Goal: Task Accomplishment & Management: Manage account settings

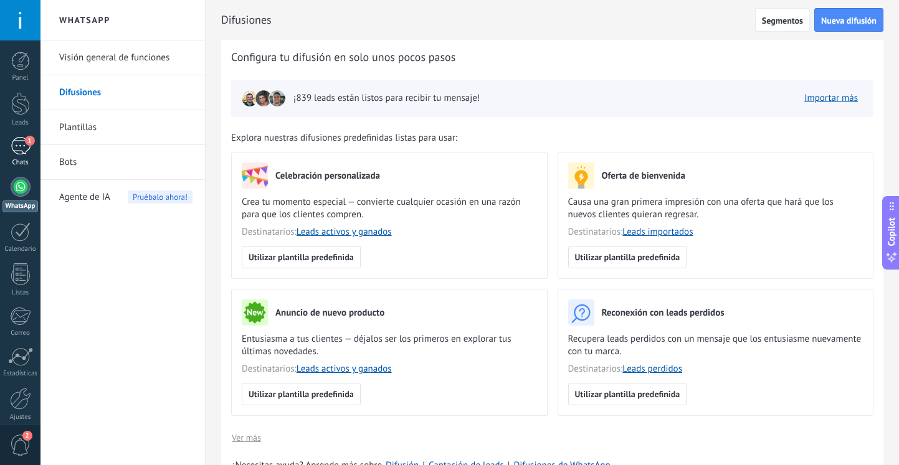
click at [27, 146] on div "1" at bounding box center [21, 146] width 20 height 18
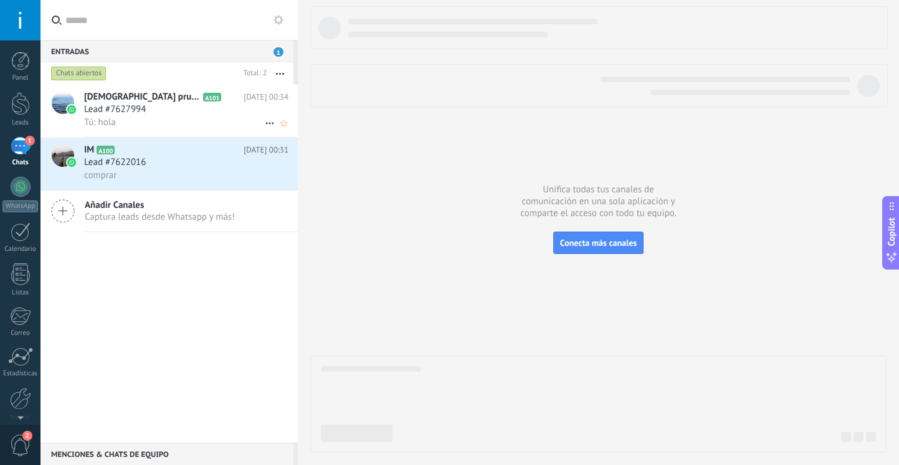
click at [225, 101] on icon at bounding box center [231, 97] width 12 height 12
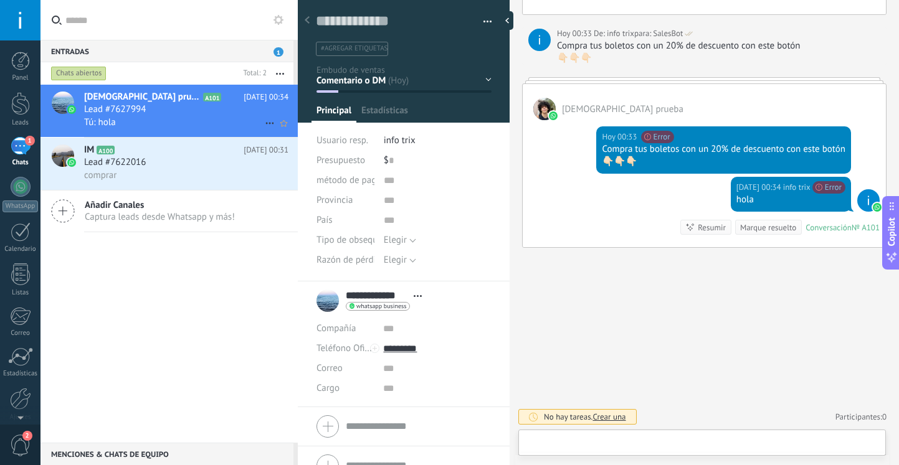
scroll to position [19, 0]
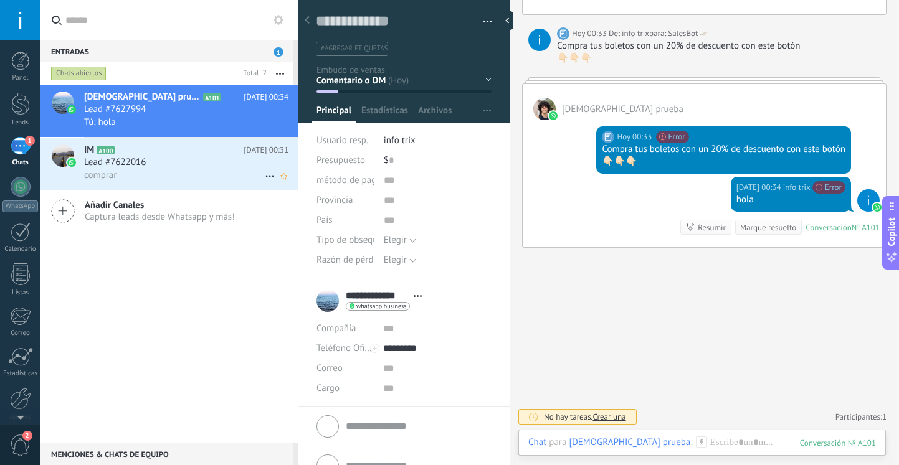
click at [158, 160] on div "Lead #7622016" at bounding box center [186, 162] width 204 height 12
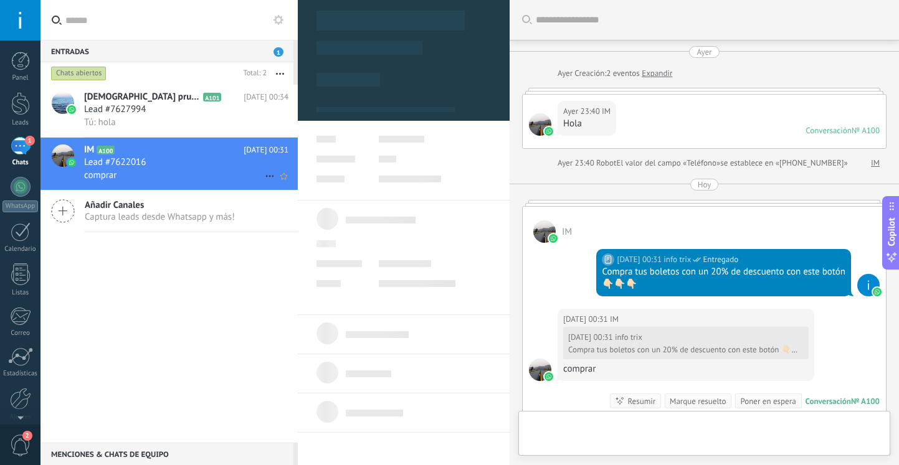
type textarea "**********"
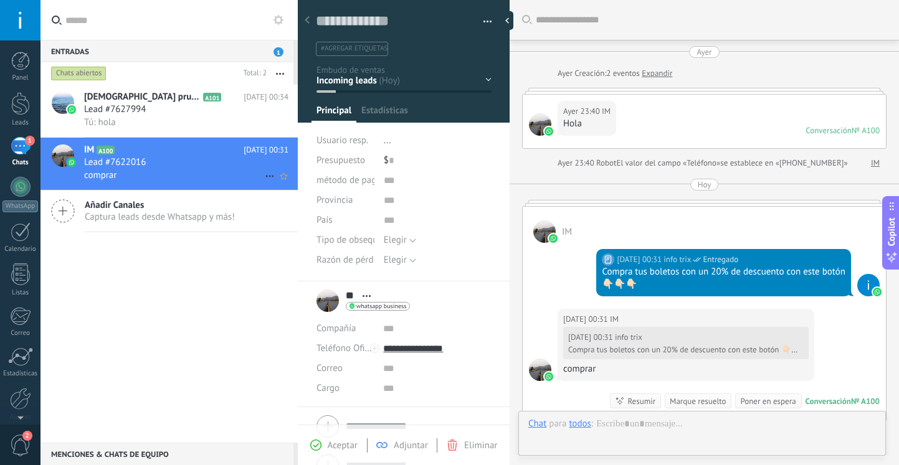
scroll to position [19, 0]
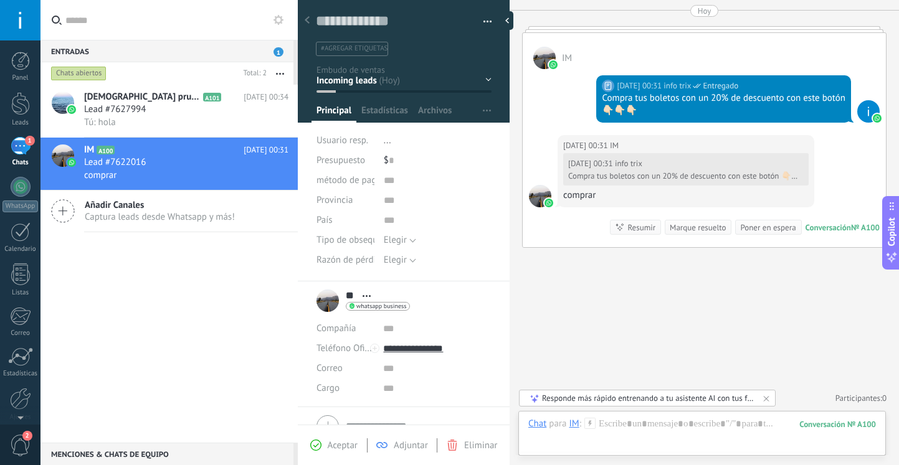
click at [21, 147] on div "1" at bounding box center [21, 146] width 20 height 18
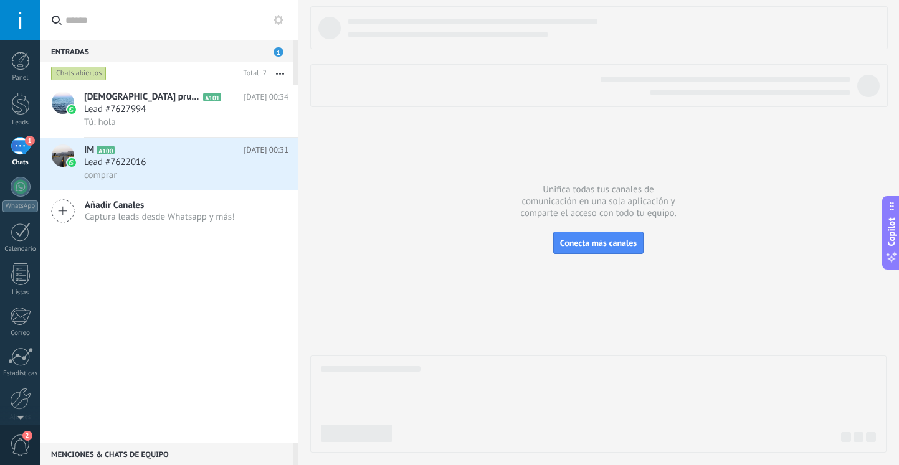
click at [21, 148] on div "1" at bounding box center [21, 146] width 20 height 18
click at [19, 187] on div at bounding box center [21, 187] width 20 height 20
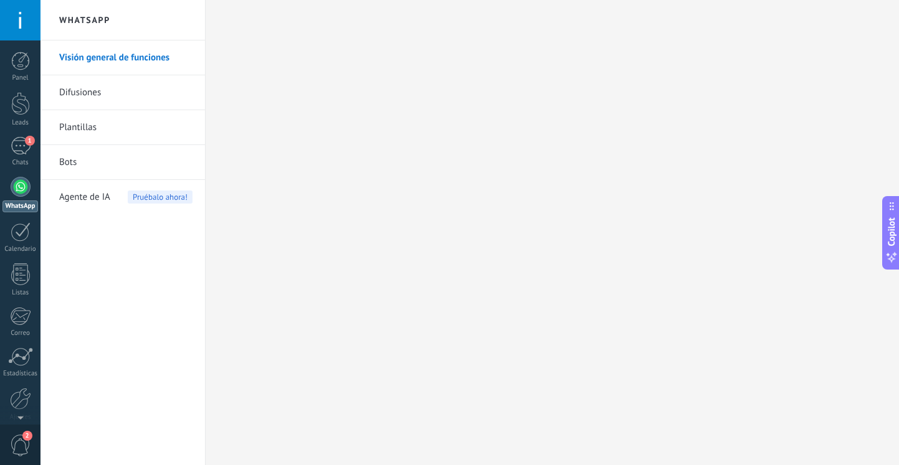
click at [21, 195] on div at bounding box center [21, 187] width 20 height 20
click at [22, 152] on div "1" at bounding box center [21, 146] width 20 height 18
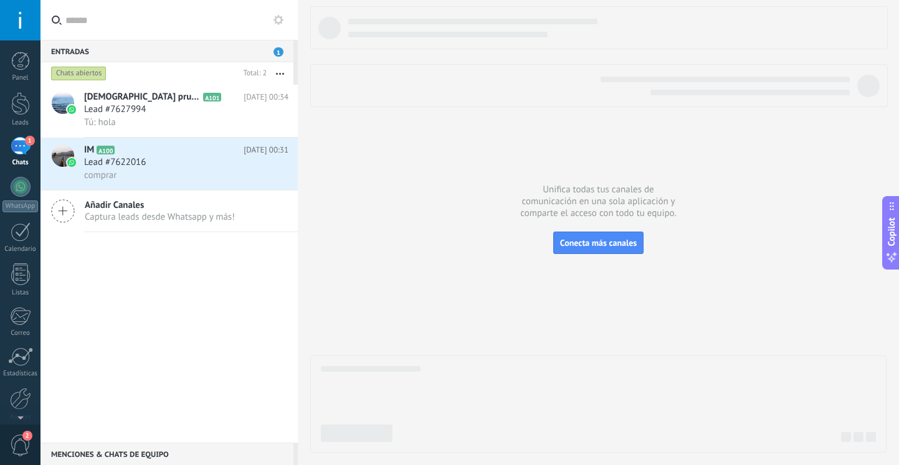
click at [276, 22] on use at bounding box center [278, 20] width 10 height 10
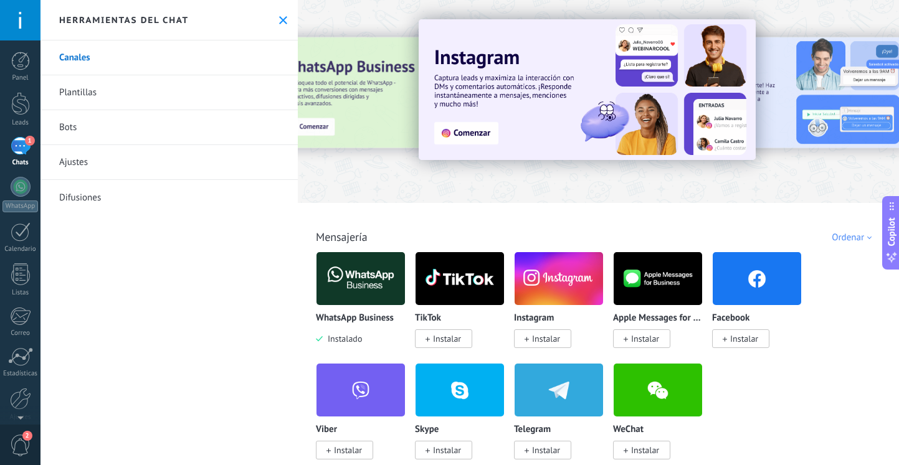
click at [85, 168] on link "Ajustes" at bounding box center [168, 162] width 257 height 35
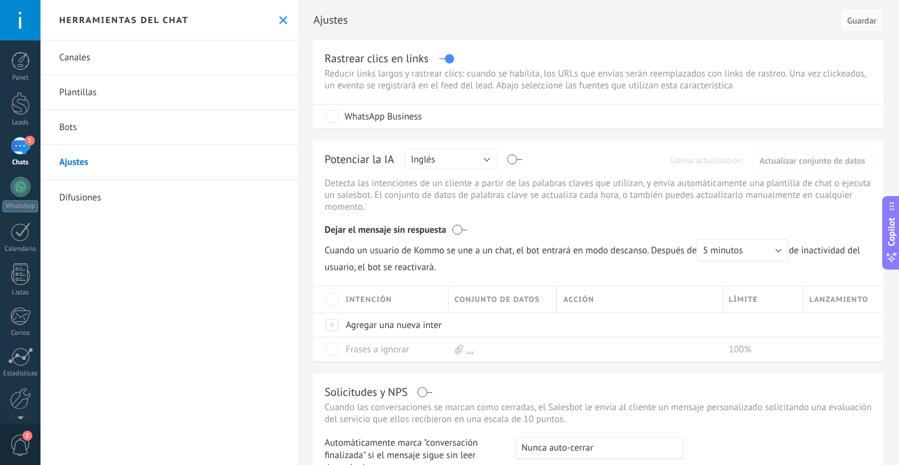
click at [278, 25] on button at bounding box center [283, 20] width 11 height 11
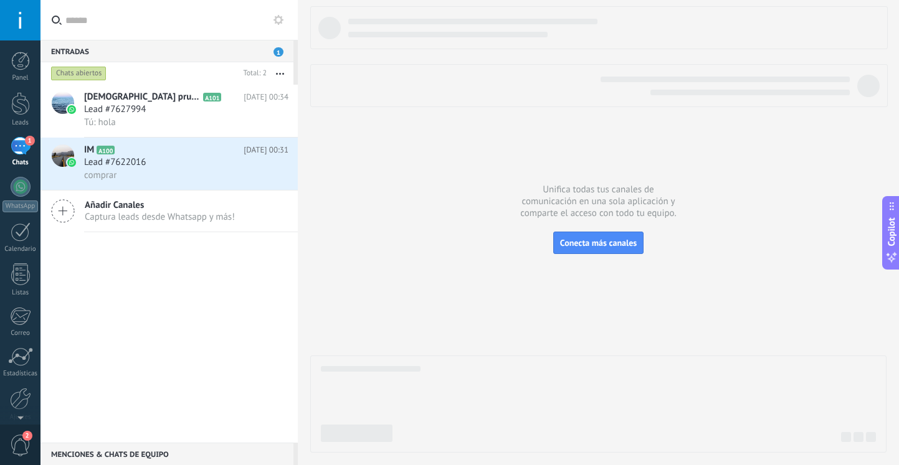
click at [280, 22] on use at bounding box center [278, 20] width 10 height 10
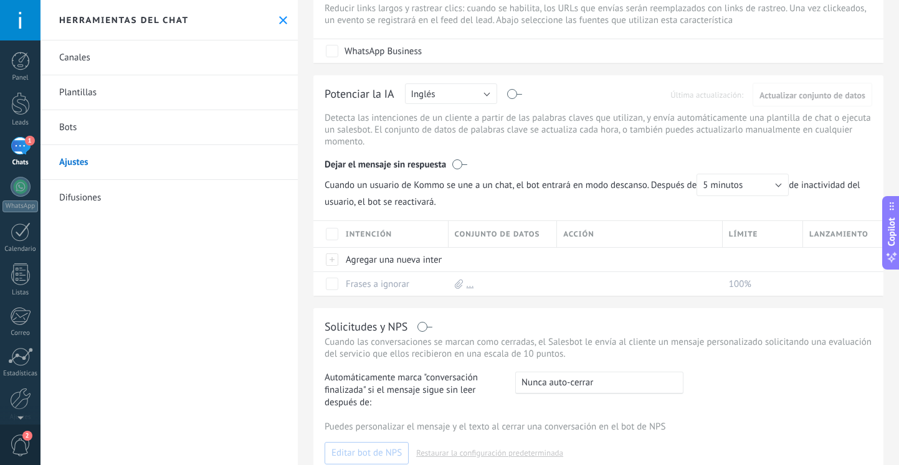
scroll to position [71, 0]
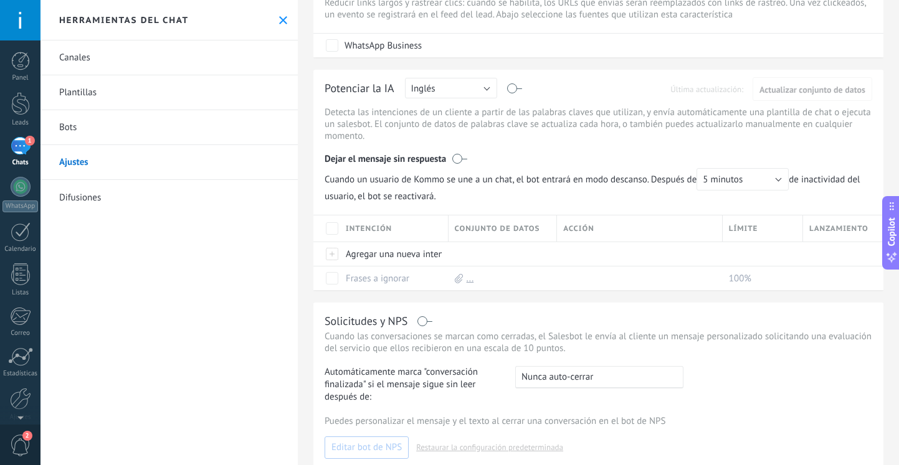
click at [279, 22] on icon at bounding box center [283, 20] width 8 height 8
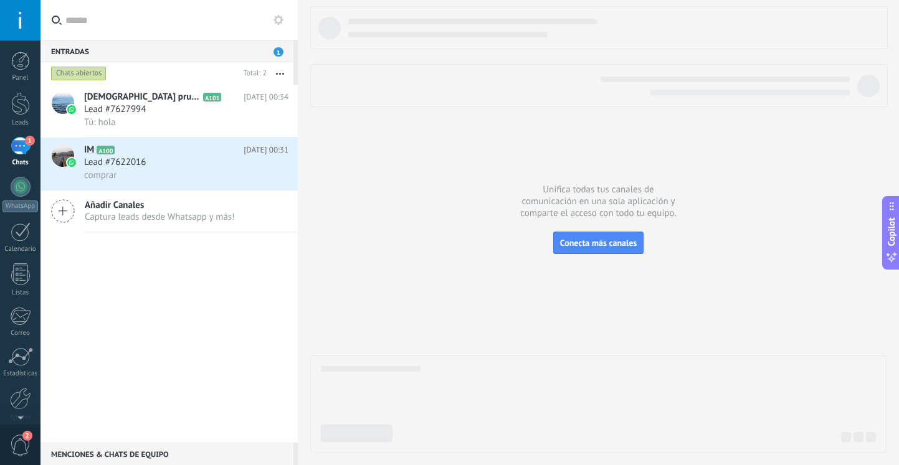
click at [279, 22] on icon at bounding box center [278, 20] width 10 height 10
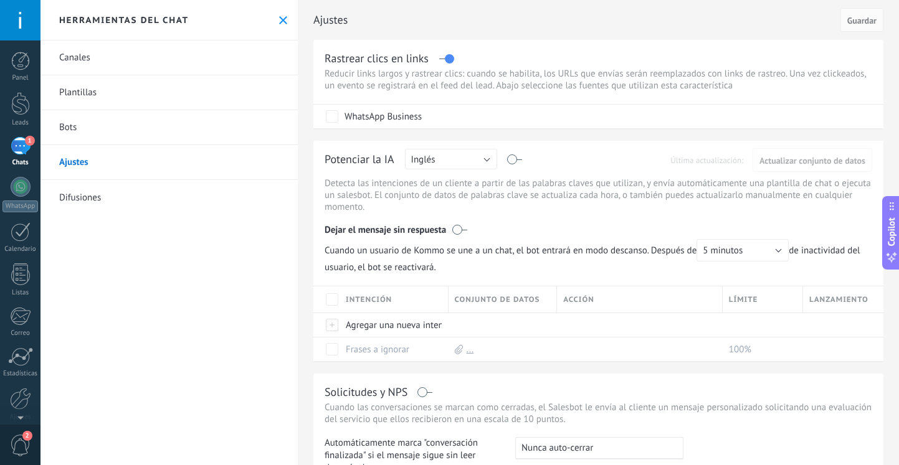
click at [279, 22] on icon at bounding box center [283, 20] width 8 height 8
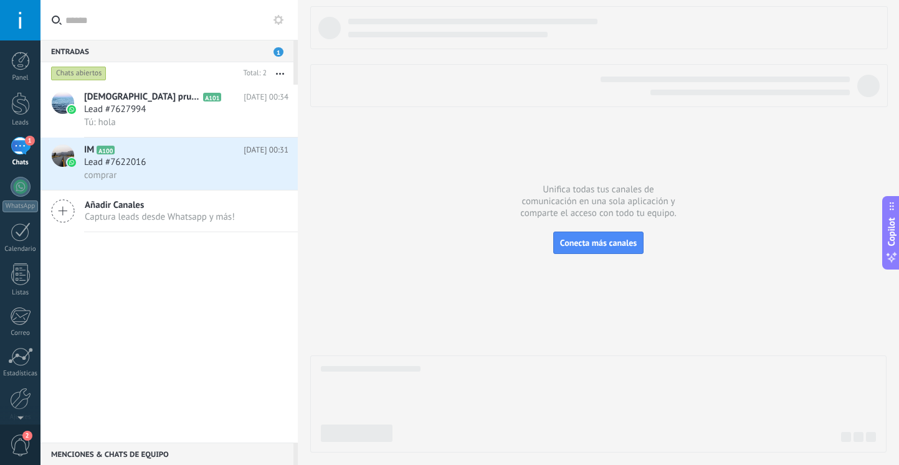
click at [282, 73] on icon "button" at bounding box center [280, 74] width 8 height 2
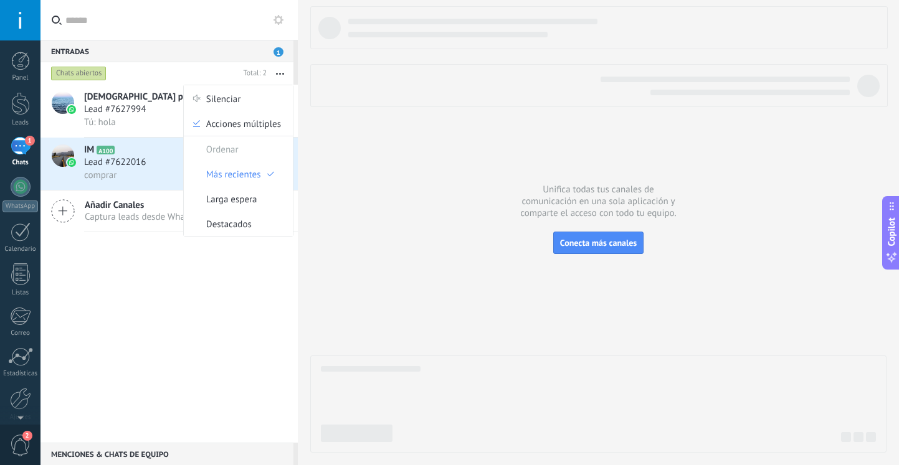
click at [282, 73] on icon "button" at bounding box center [280, 74] width 8 height 2
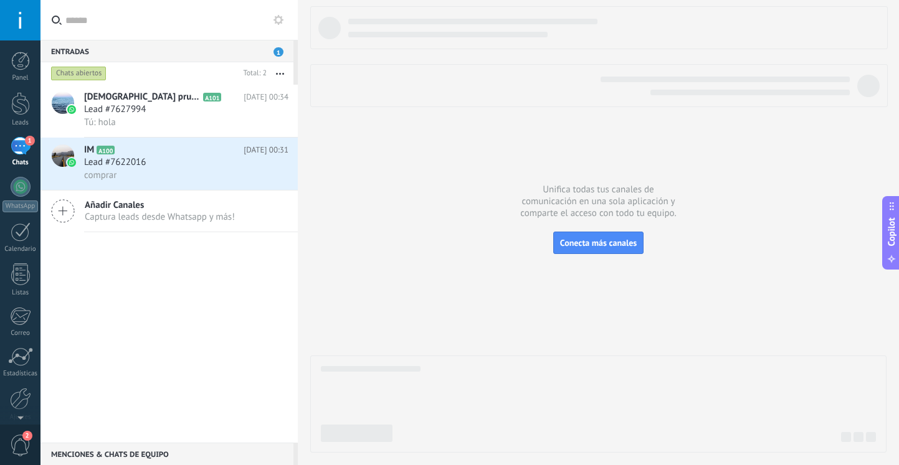
click at [279, 24] on use at bounding box center [278, 20] width 10 height 10
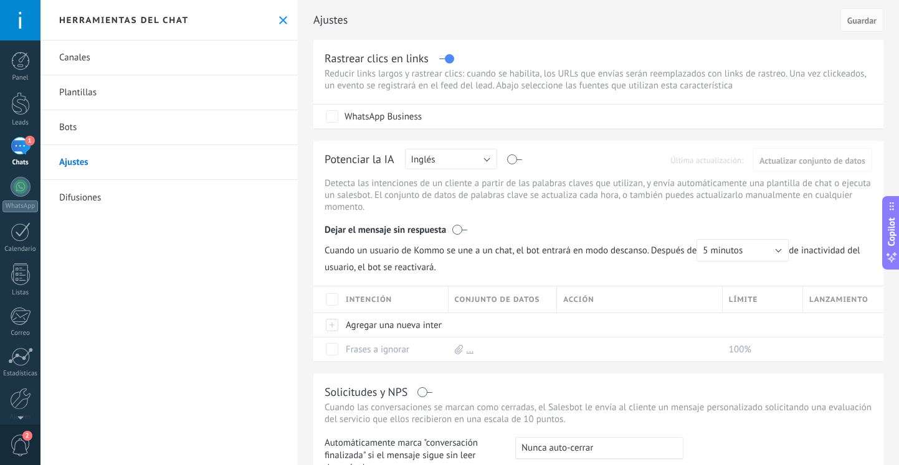
click at [171, 64] on link "Canales" at bounding box center [168, 57] width 257 height 35
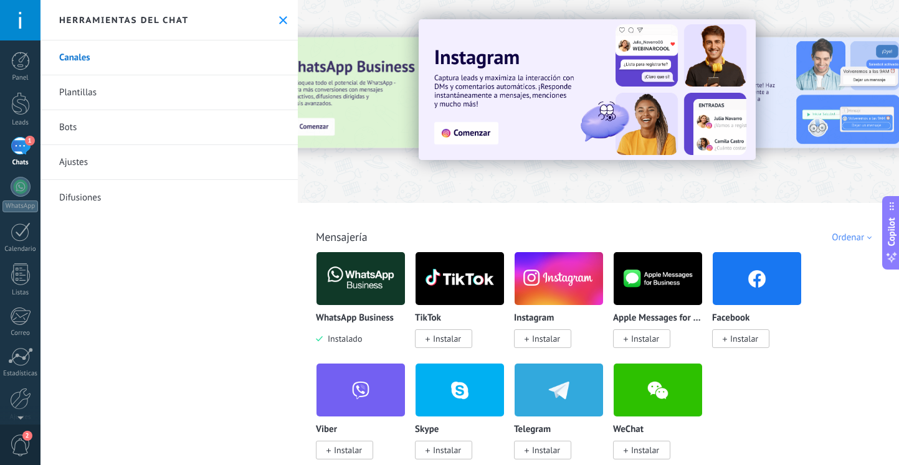
click at [342, 280] on img at bounding box center [360, 278] width 88 height 60
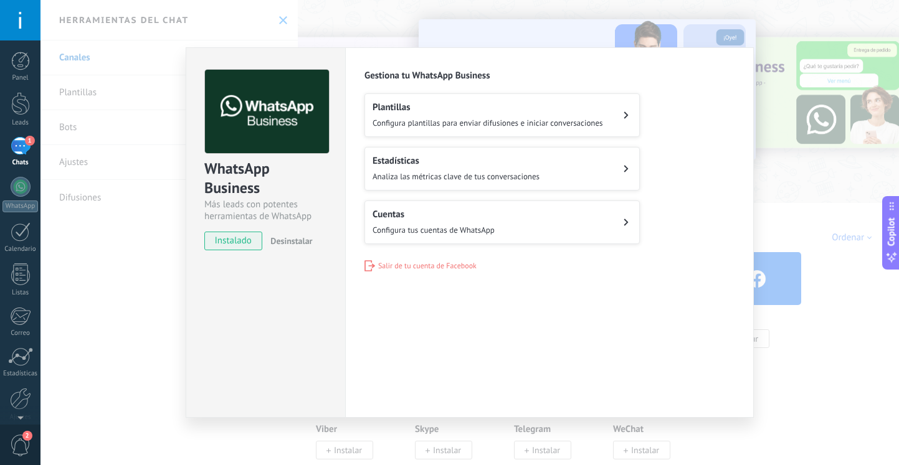
click at [448, 223] on div "Cuentas Configura tus cuentas de WhatsApp" at bounding box center [433, 222] width 122 height 27
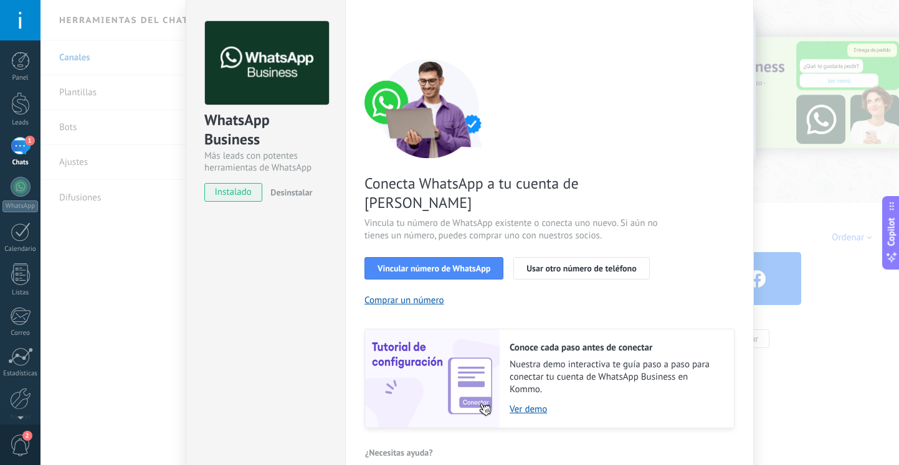
scroll to position [48, 0]
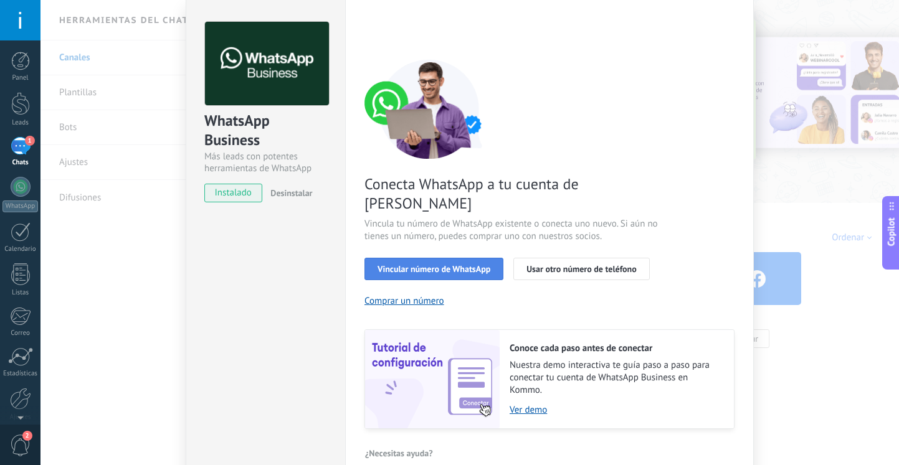
click at [463, 265] on span "Vincular número de WhatsApp" at bounding box center [433, 269] width 113 height 9
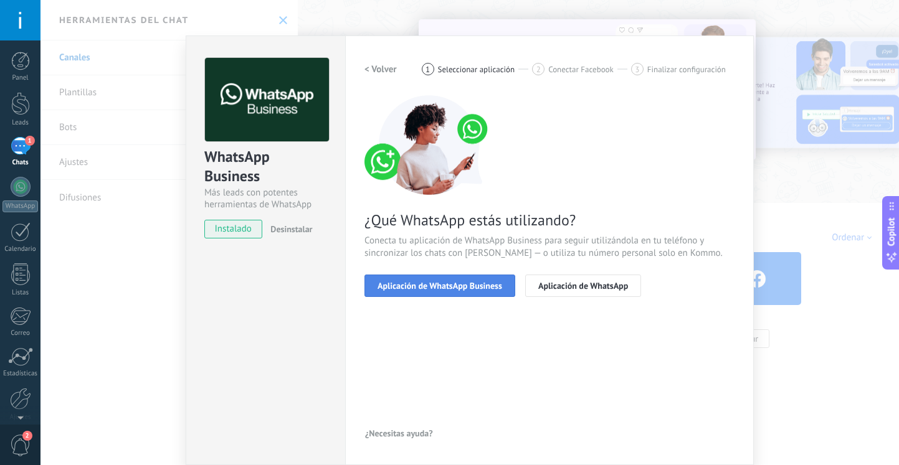
click at [415, 281] on span "Aplicación de WhatsApp Business" at bounding box center [439, 285] width 125 height 9
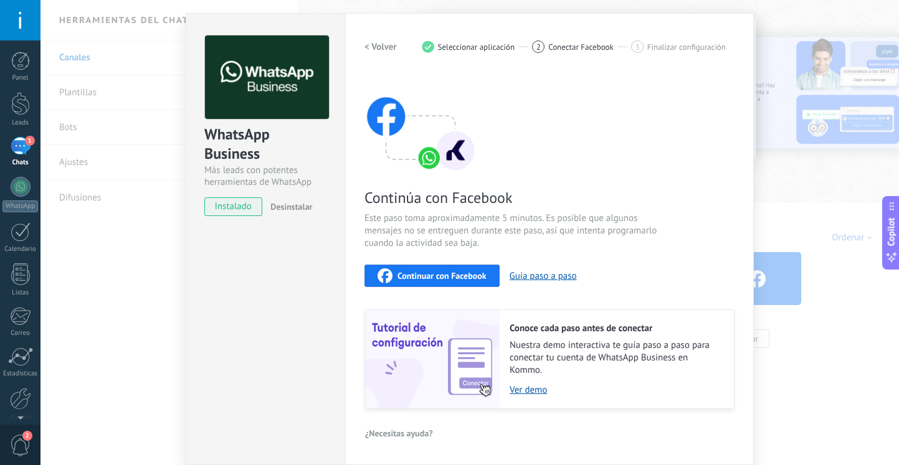
click at [455, 271] on button "Continuar con Facebook" at bounding box center [431, 276] width 135 height 22
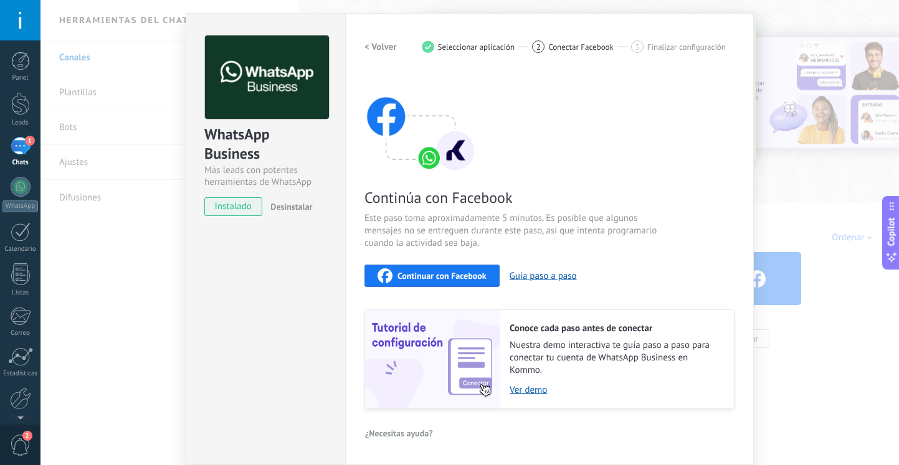
click at [433, 271] on span "Continuar con Facebook" at bounding box center [441, 275] width 89 height 9
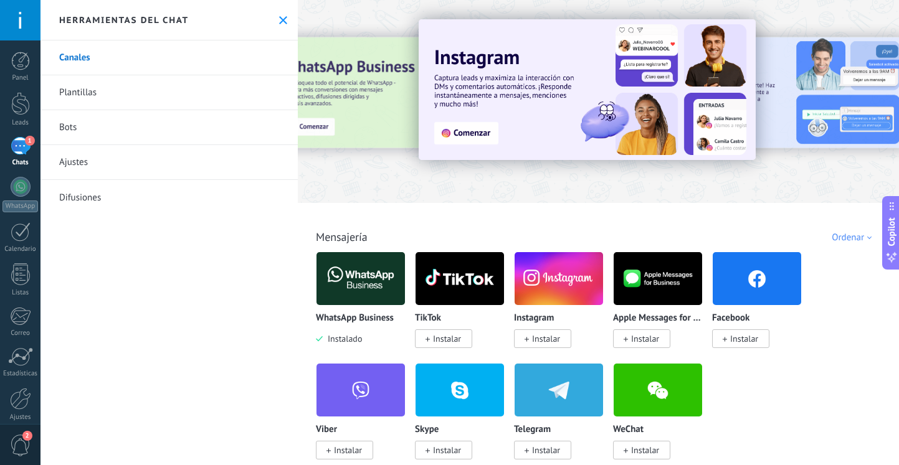
click at [336, 275] on img at bounding box center [360, 278] width 88 height 60
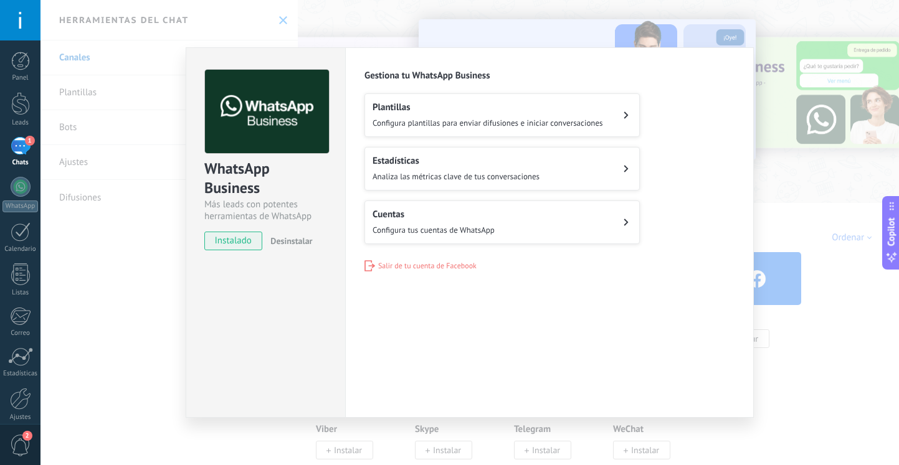
click at [441, 234] on span "Configura tus cuentas de WhatsApp" at bounding box center [433, 230] width 122 height 11
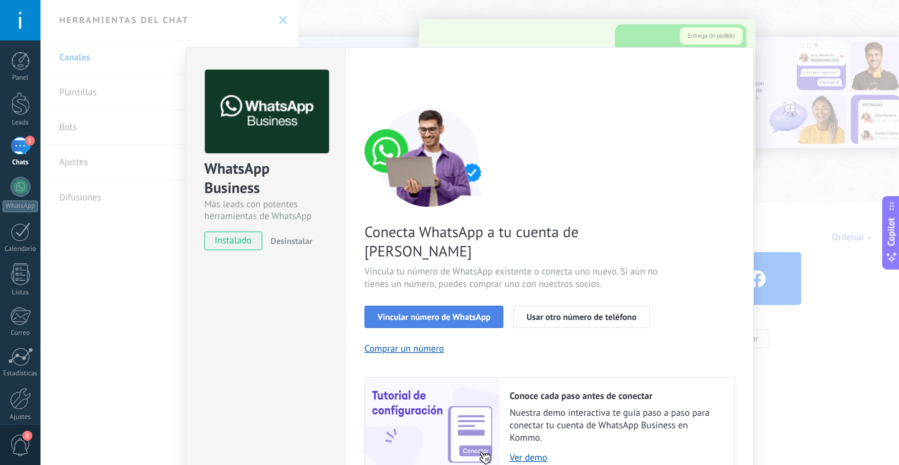
click at [460, 313] on span "Vincular número de WhatsApp" at bounding box center [433, 317] width 113 height 9
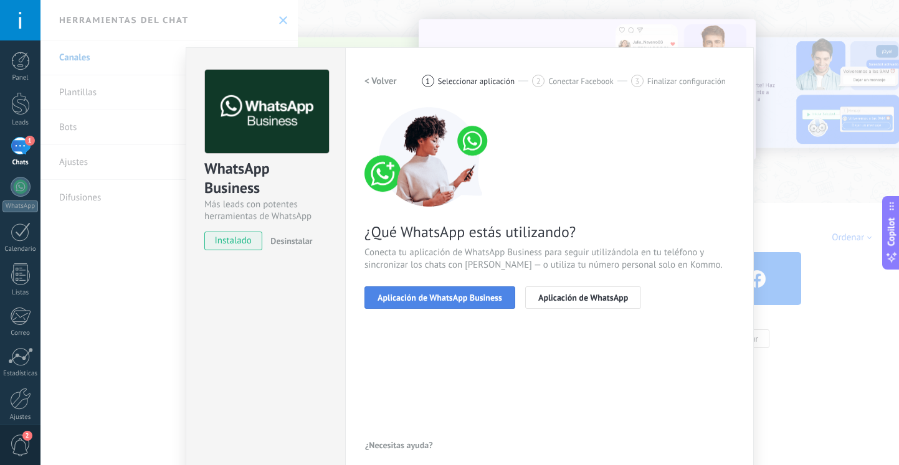
click at [425, 304] on button "Aplicación de WhatsApp Business" at bounding box center [439, 297] width 151 height 22
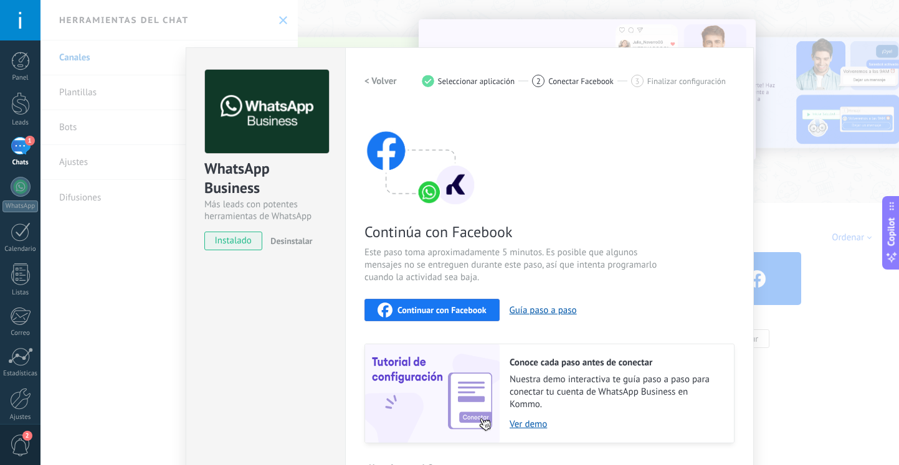
click at [431, 314] on span "Continuar con Facebook" at bounding box center [441, 310] width 89 height 9
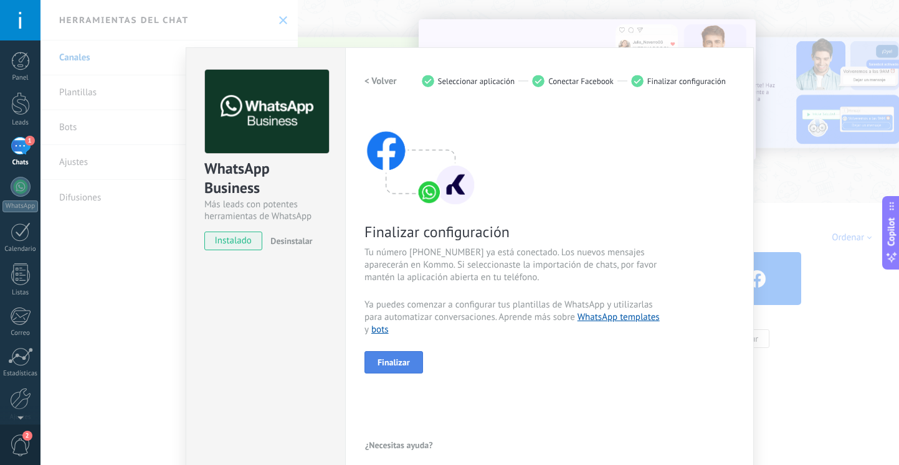
click at [400, 364] on span "Finalizar" at bounding box center [393, 362] width 32 height 9
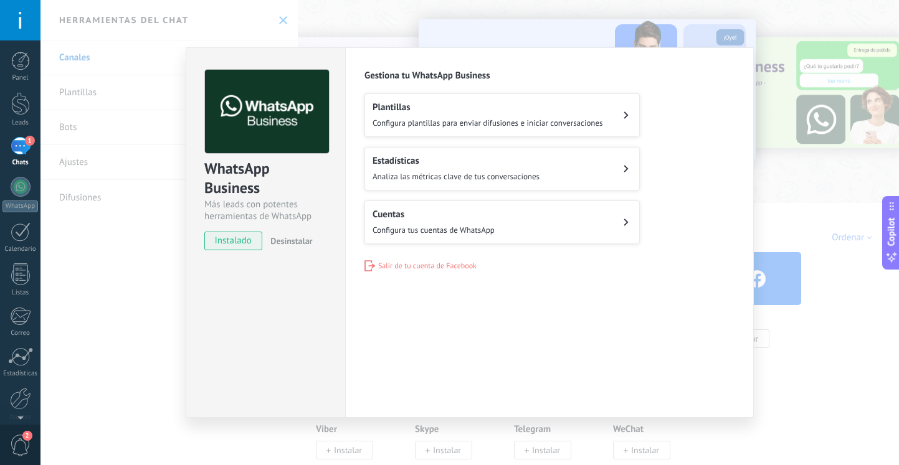
click at [772, 184] on div "WhatsApp Business Más leads con potentes herramientas de WhatsApp instalado Des…" at bounding box center [469, 232] width 858 height 465
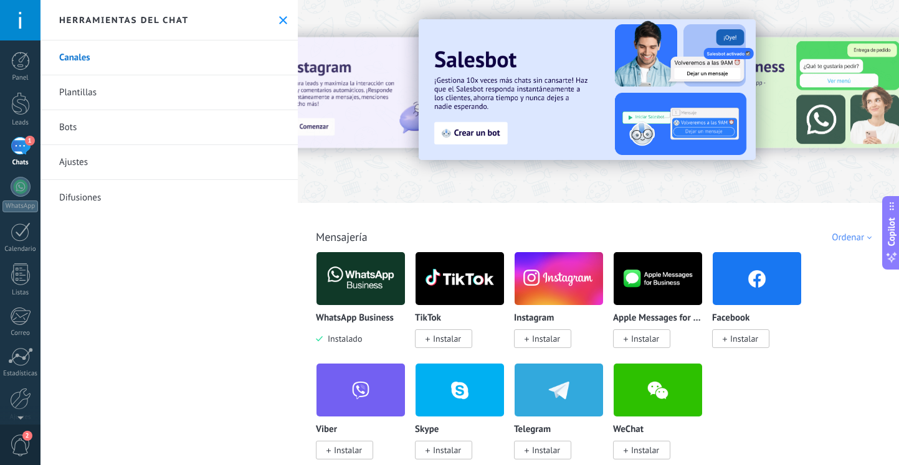
click at [16, 152] on div "1" at bounding box center [21, 146] width 20 height 18
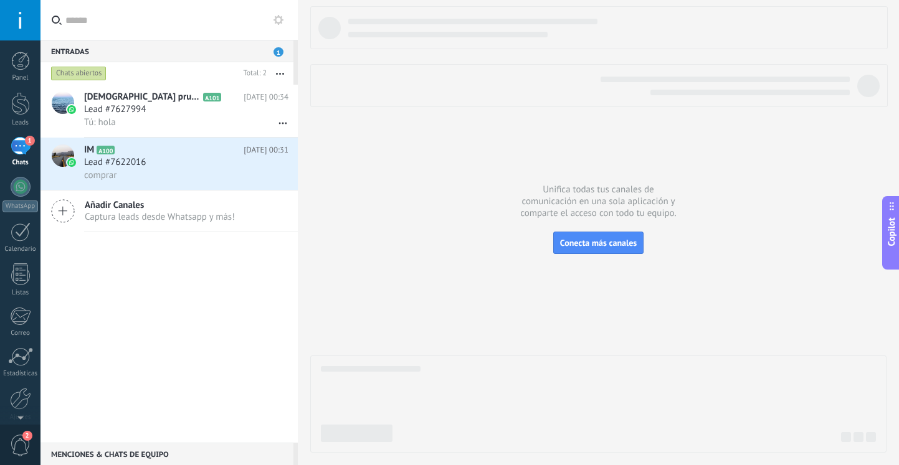
click at [280, 19] on icon at bounding box center [278, 20] width 10 height 10
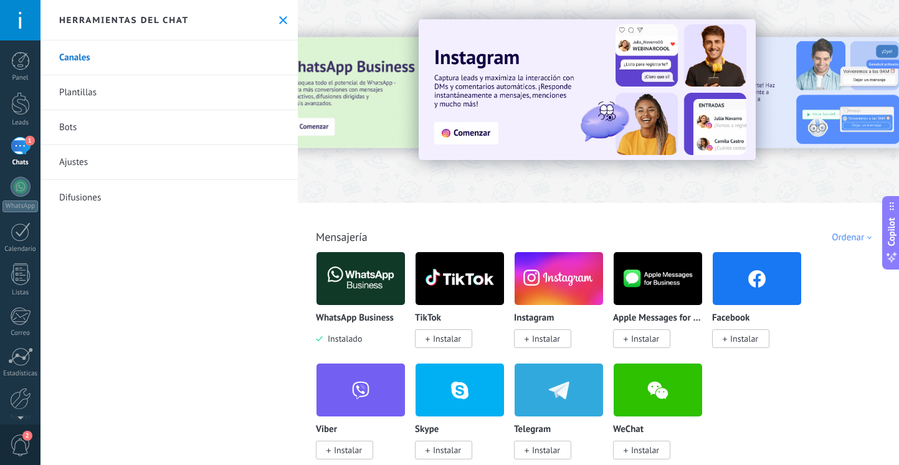
click at [281, 21] on icon at bounding box center [283, 20] width 8 height 8
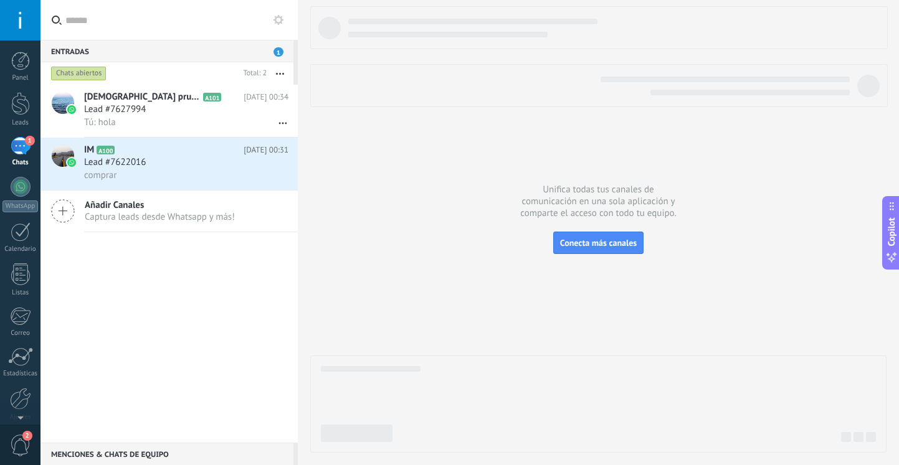
click at [276, 23] on use at bounding box center [278, 20] width 10 height 10
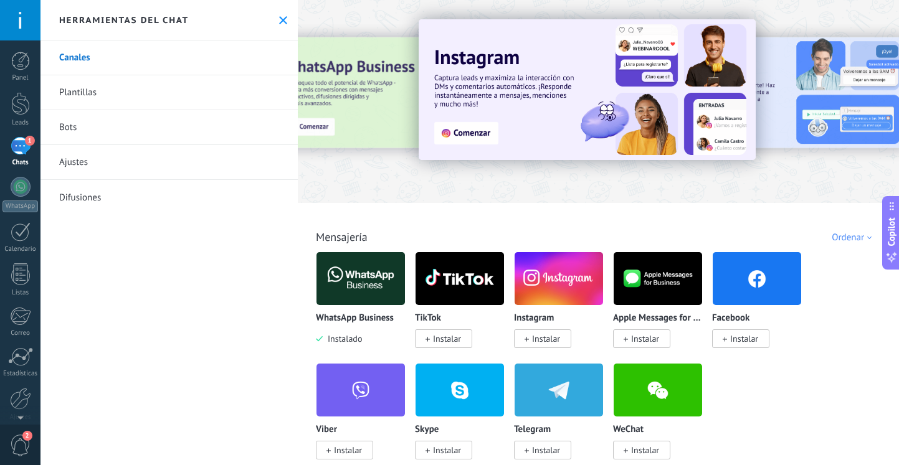
click at [163, 161] on link "Ajustes" at bounding box center [168, 162] width 257 height 35
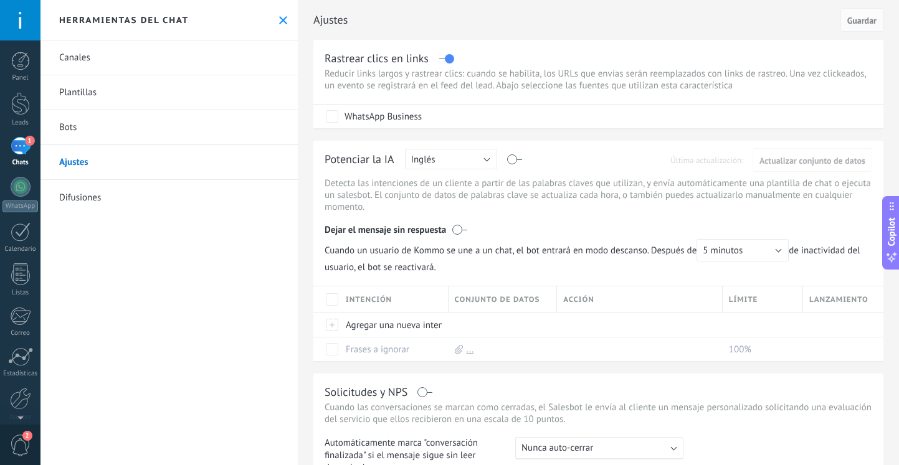
click at [26, 153] on div "1" at bounding box center [21, 146] width 20 height 18
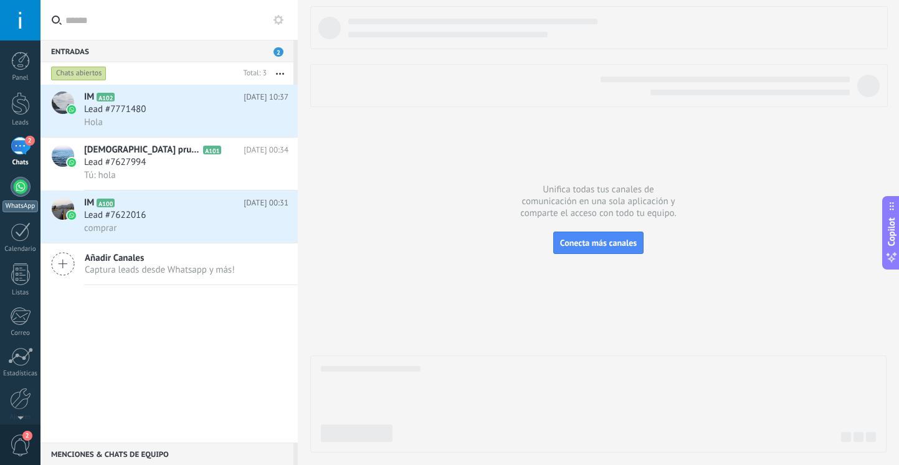
click at [18, 195] on div at bounding box center [21, 187] width 20 height 20
